Goal: Navigation & Orientation: Find specific page/section

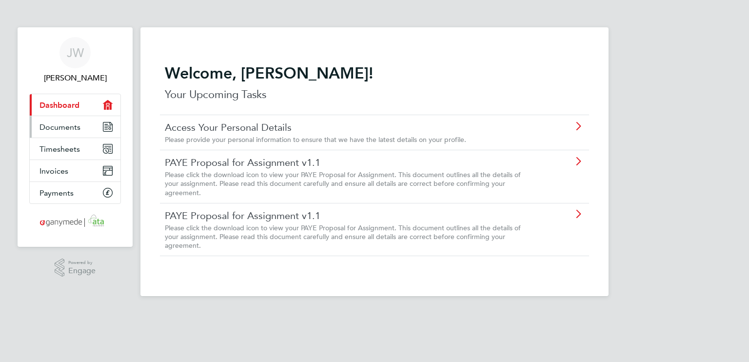
click at [58, 136] on link "Documents" at bounding box center [75, 126] width 91 height 21
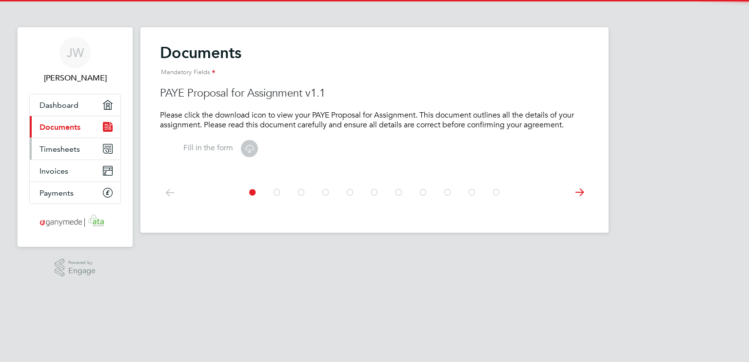
click at [66, 155] on link "Timesheets" at bounding box center [75, 148] width 91 height 21
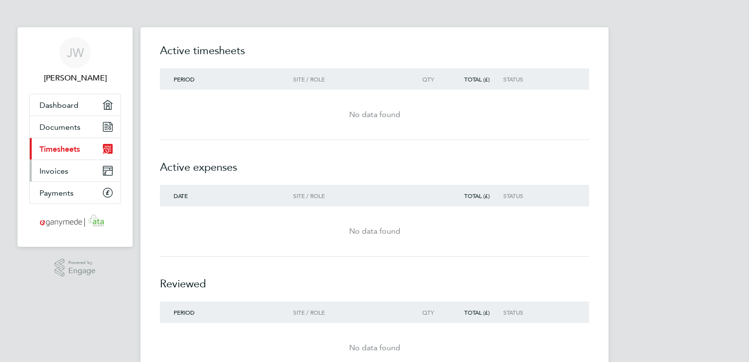
click at [68, 176] on link "Invoices" at bounding box center [75, 170] width 91 height 21
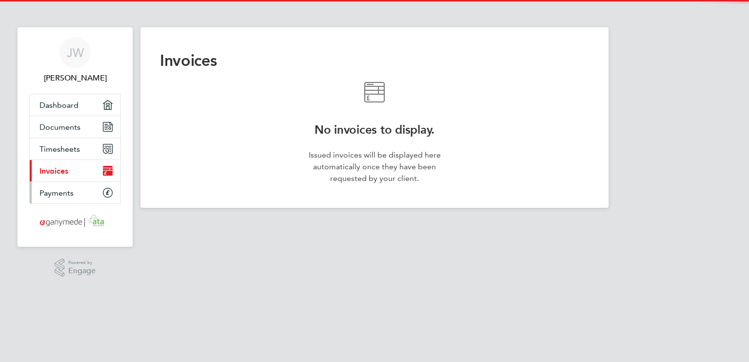
click at [64, 195] on span "Payments" at bounding box center [56, 192] width 34 height 9
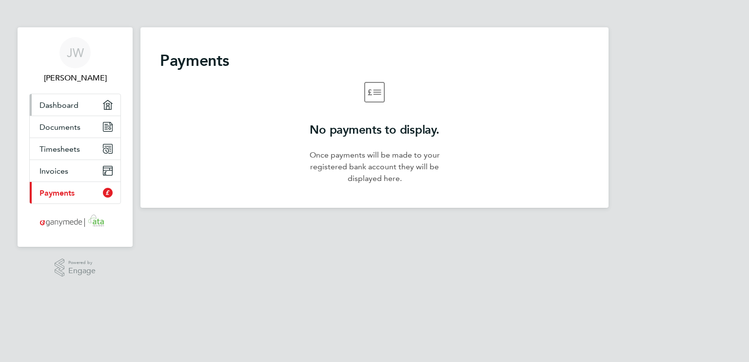
click at [59, 98] on link "Dashboard" at bounding box center [75, 104] width 91 height 21
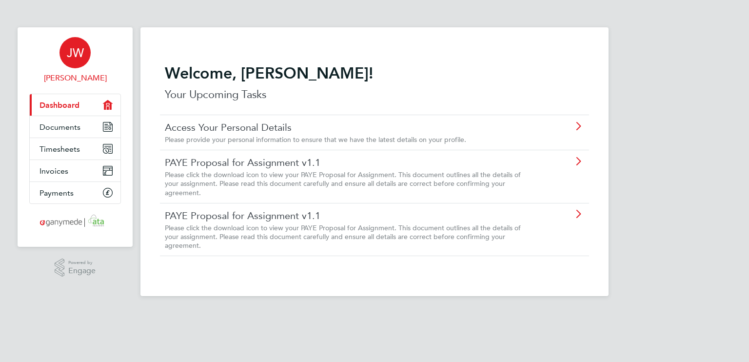
click at [62, 71] on link "[PERSON_NAME]" at bounding box center [75, 60] width 92 height 47
